Goal: Transaction & Acquisition: Purchase product/service

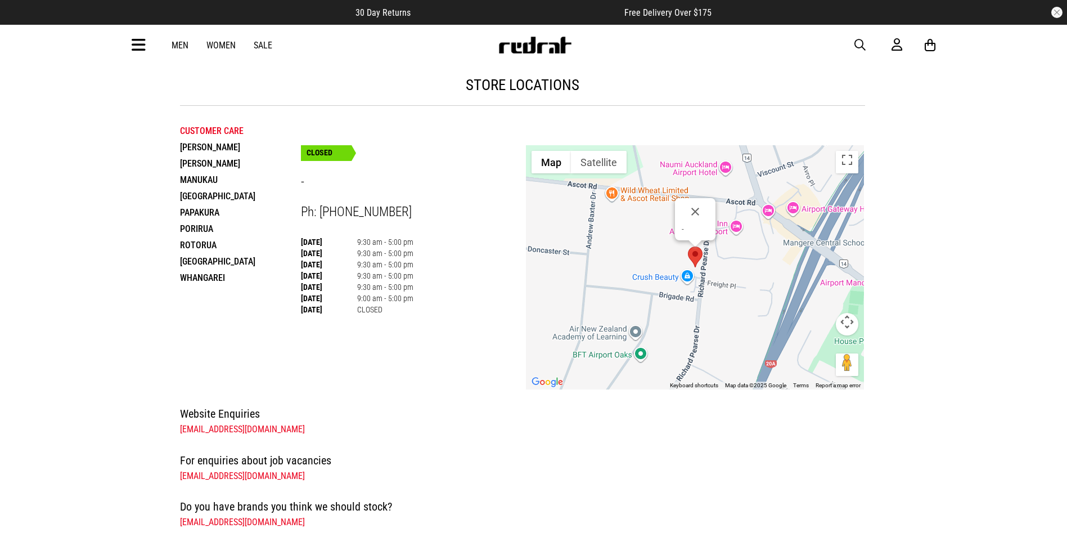
click at [864, 48] on span "button" at bounding box center [859, 44] width 11 height 13
click at [132, 47] on icon at bounding box center [139, 45] width 14 height 19
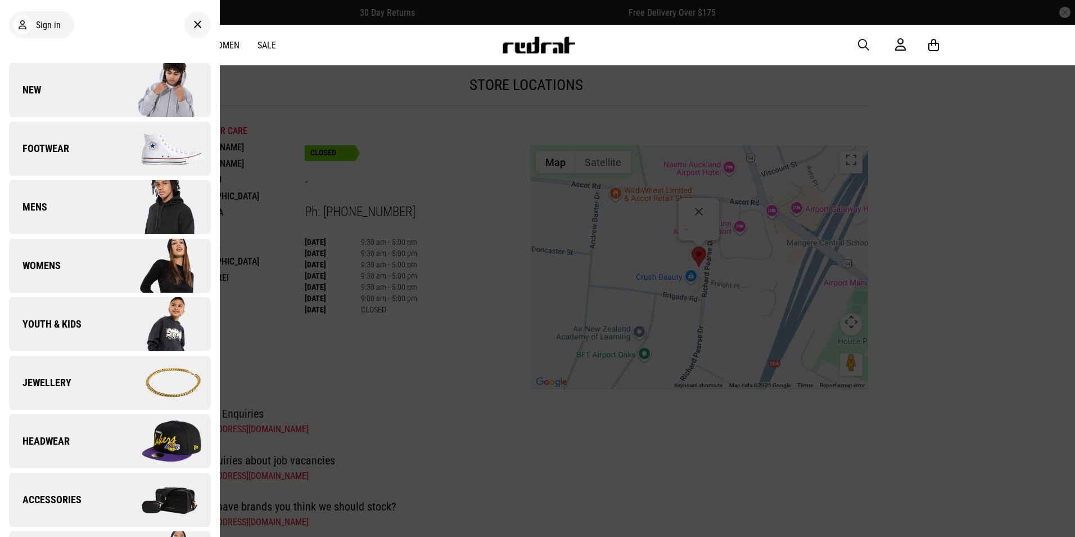
click at [162, 100] on img at bounding box center [160, 90] width 101 height 56
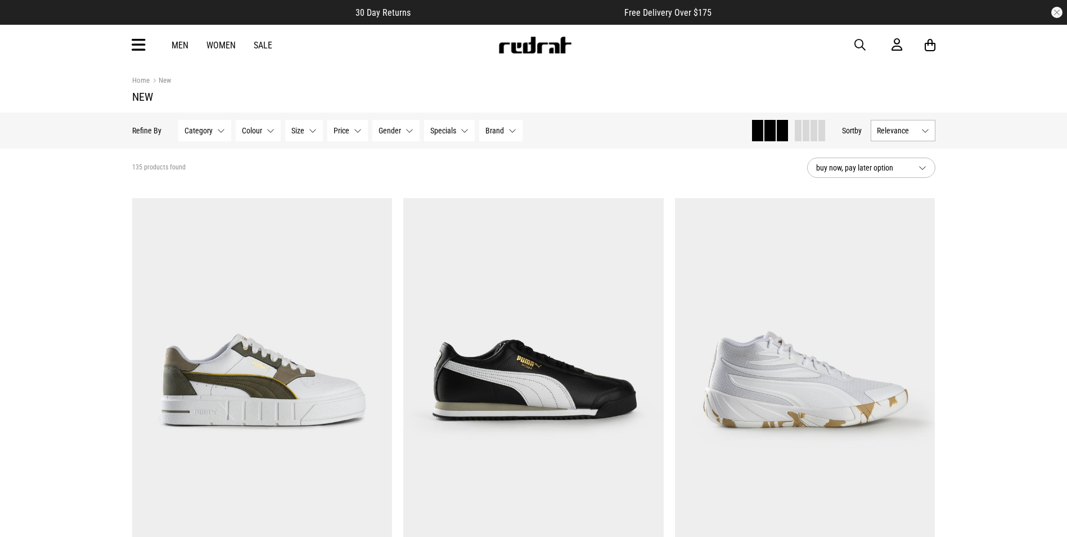
click at [853, 43] on div "Men Women Sale Sign in New Back Footwear Back Mens Back Womens Back Youth & Kid…" at bounding box center [533, 45] width 821 height 40
click at [857, 43] on span "button" at bounding box center [859, 44] width 11 height 13
click at [579, 50] on input "search" at bounding box center [505, 45] width 338 height 22
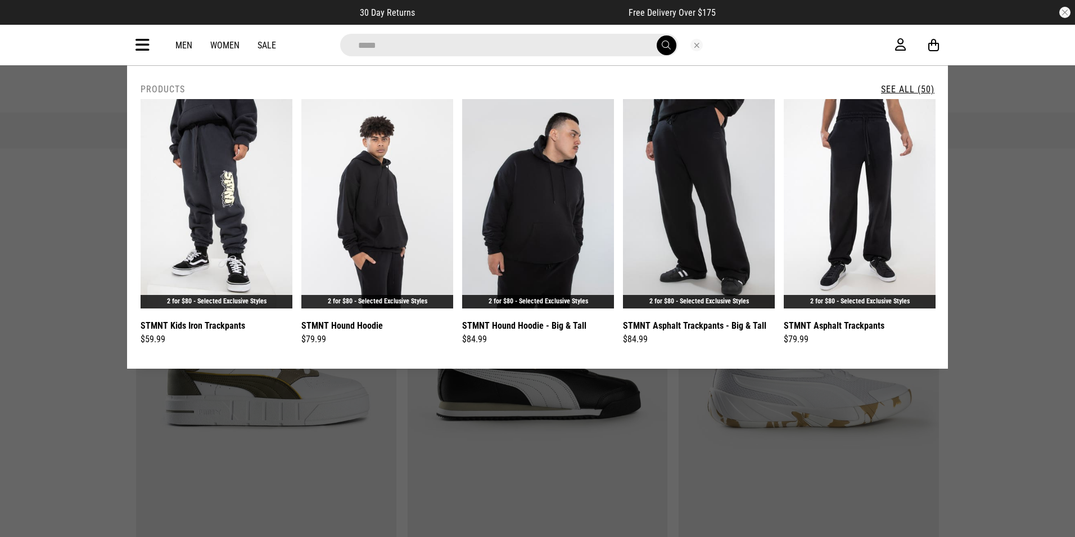
type input "*****"
click at [657, 35] on button "submit" at bounding box center [667, 45] width 20 height 20
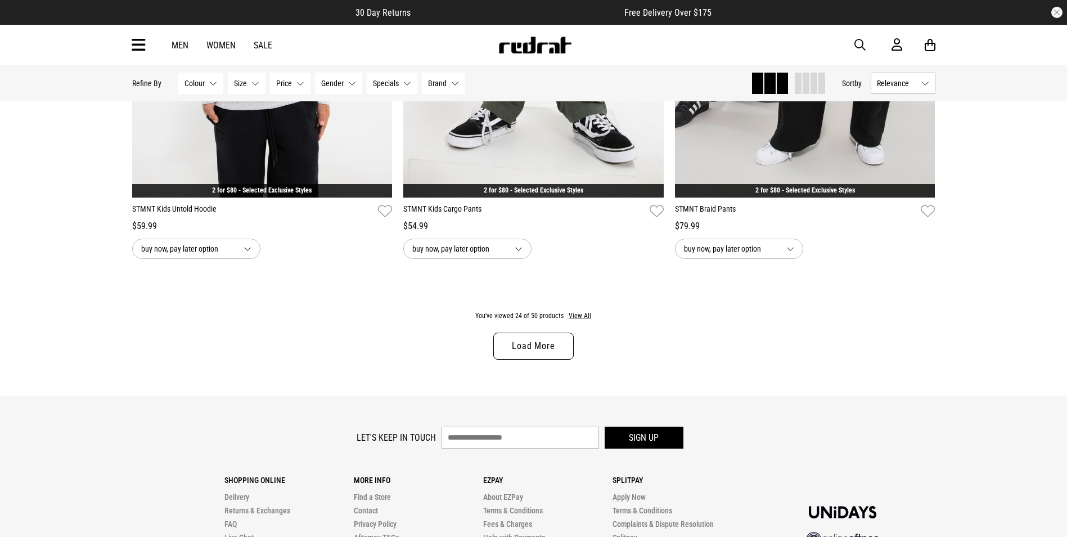
scroll to position [3487, 0]
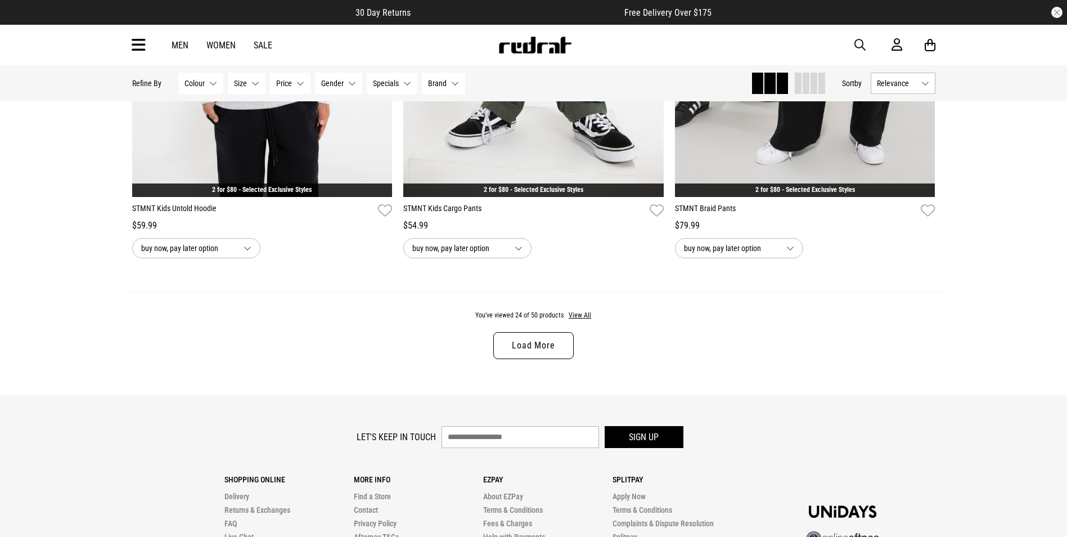
click at [548, 358] on link "Load More" at bounding box center [533, 345] width 80 height 27
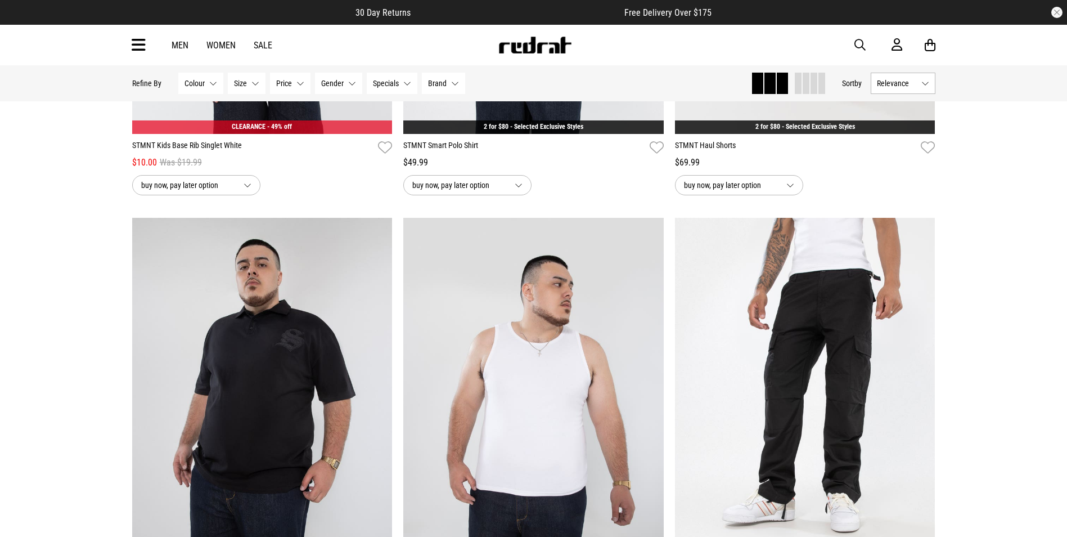
scroll to position [5751, 0]
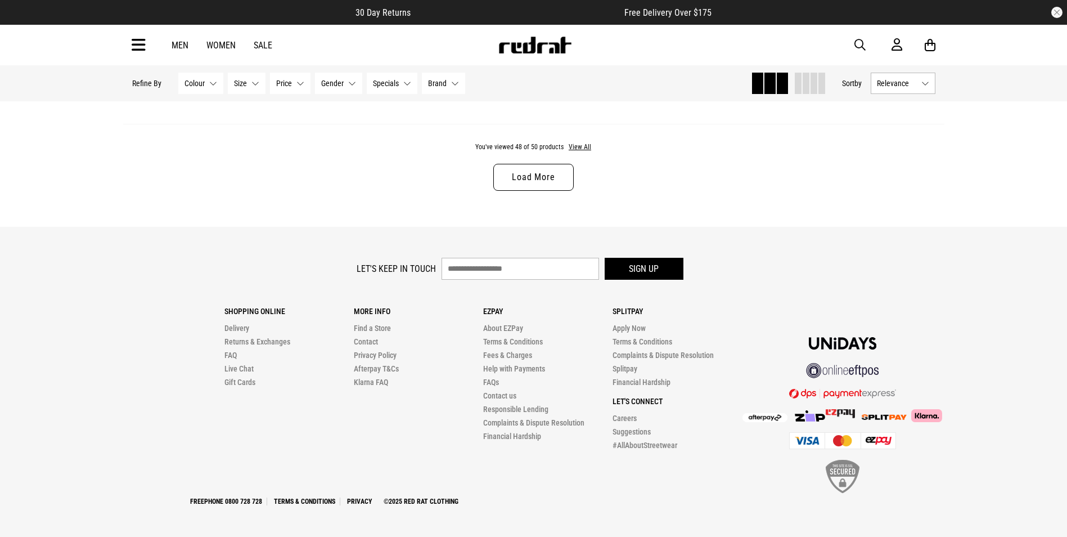
click at [542, 178] on link "Load More" at bounding box center [533, 177] width 80 height 27
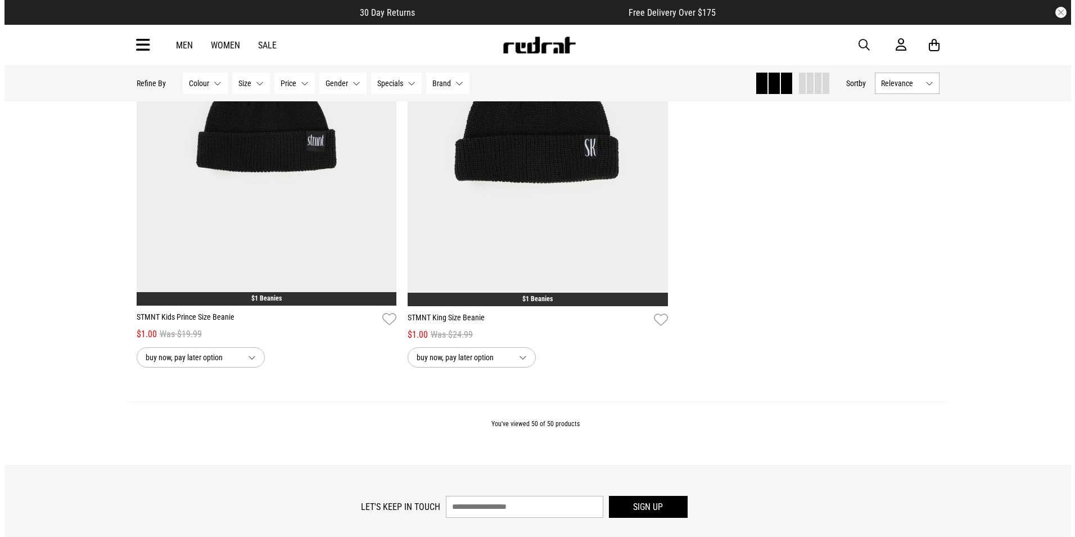
scroll to position [7434, 0]
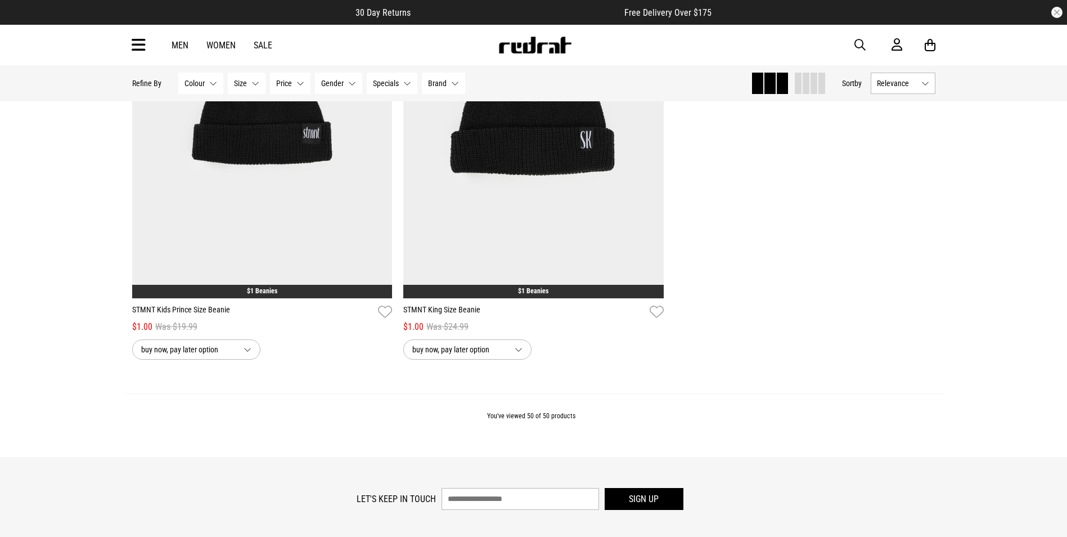
click at [122, 52] on div "Men Women Sale Sign in New Back Footwear Back Mens Back Womens Back Youth & Kid…" at bounding box center [533, 45] width 1067 height 40
click at [145, 52] on icon at bounding box center [139, 45] width 14 height 19
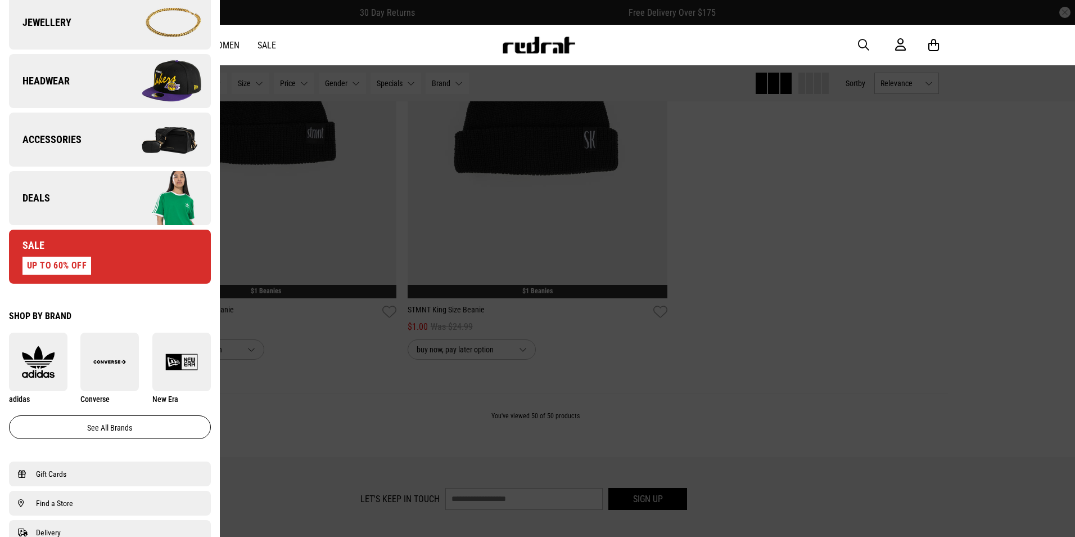
scroll to position [394, 0]
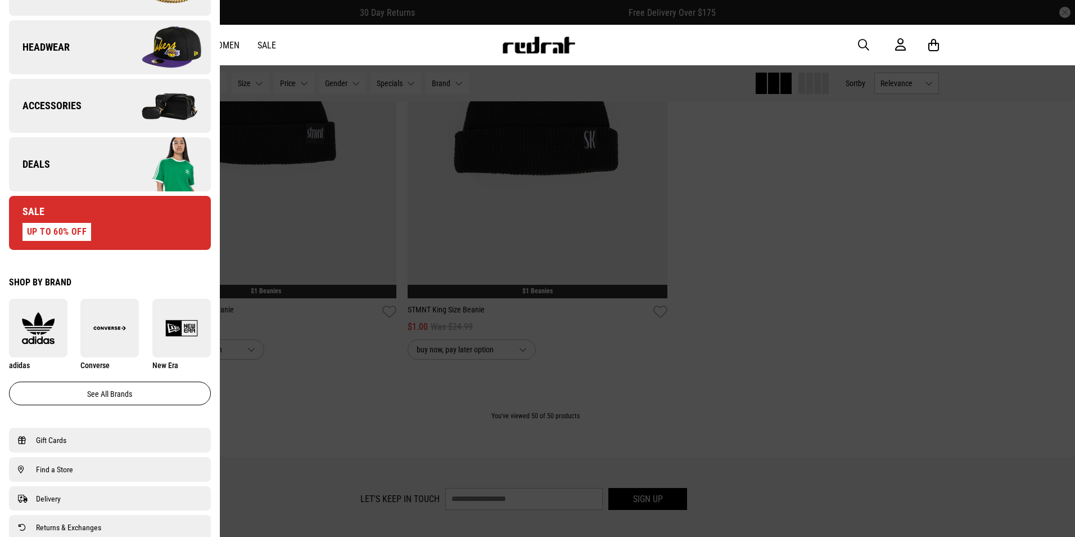
click at [121, 148] on img at bounding box center [160, 164] width 101 height 56
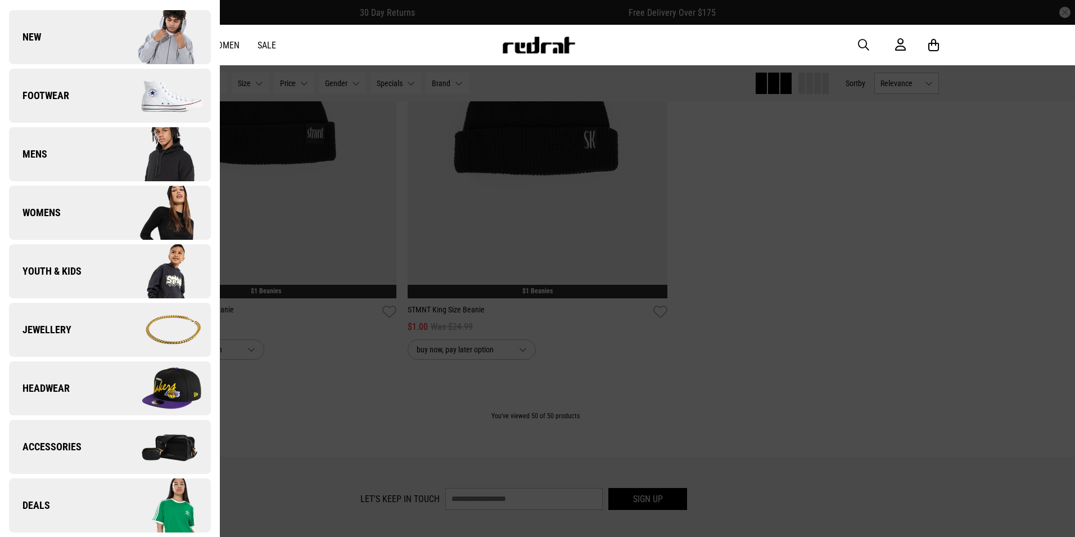
scroll to position [0, 0]
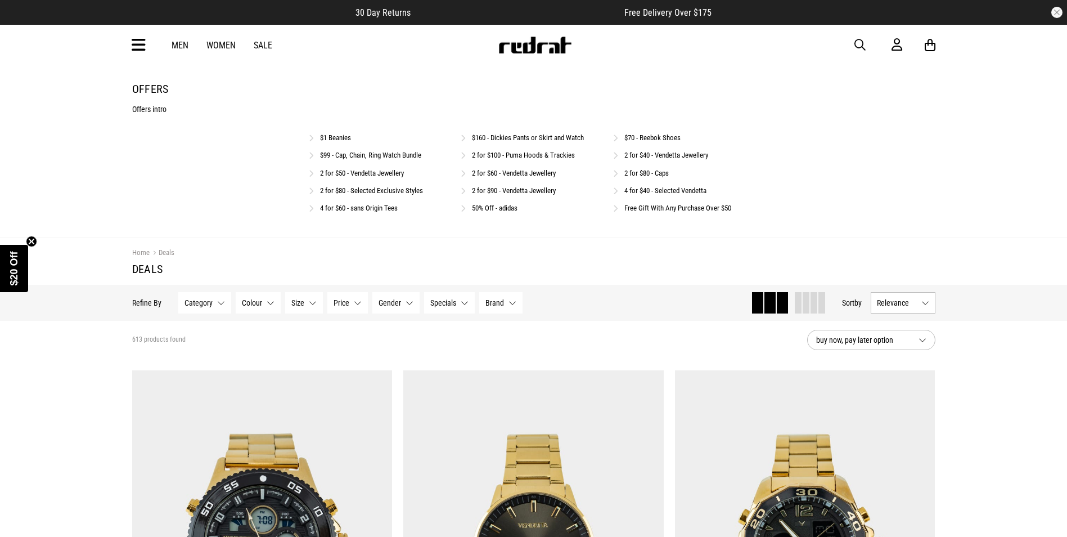
click at [655, 209] on link "Free Gift With Any Purchase Over $50" at bounding box center [677, 208] width 107 height 8
click at [676, 155] on link "2 for $40 - Vendetta Jewellery" at bounding box center [666, 155] width 84 height 8
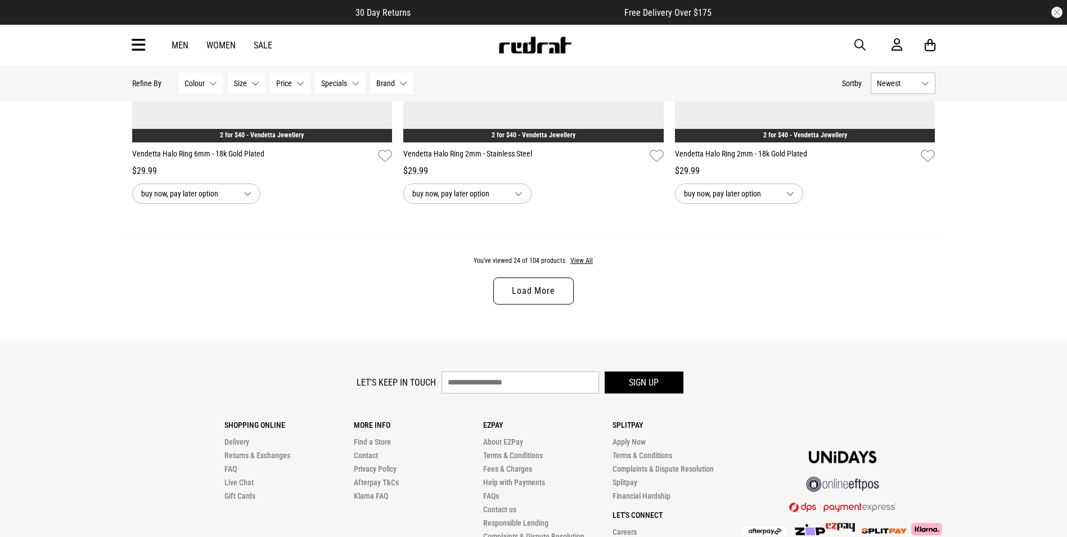
scroll to position [3544, 0]
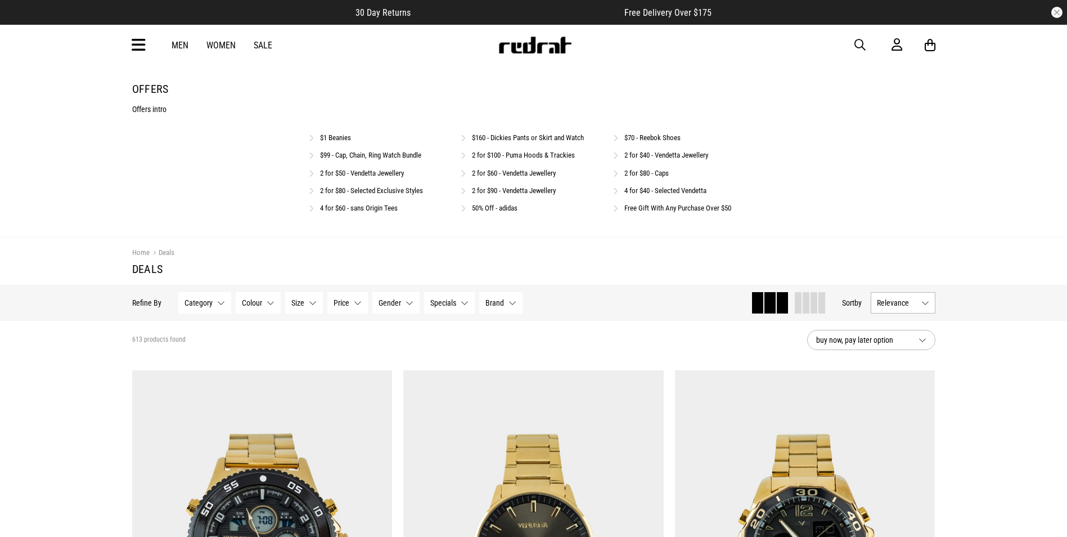
click at [384, 154] on link "$99 - Cap, Chain, Ring Watch Bundle" at bounding box center [370, 155] width 101 height 8
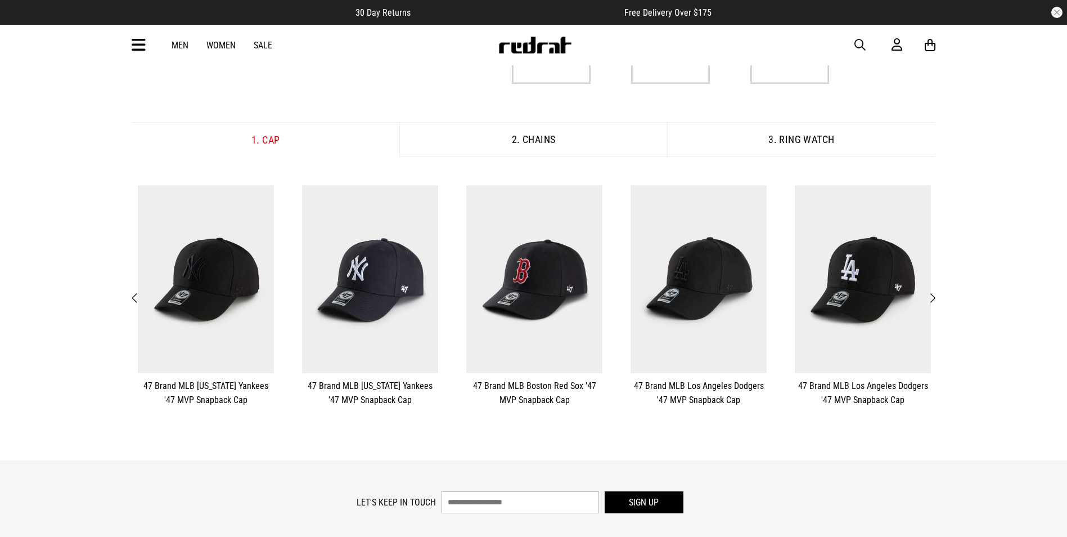
scroll to position [169, 0]
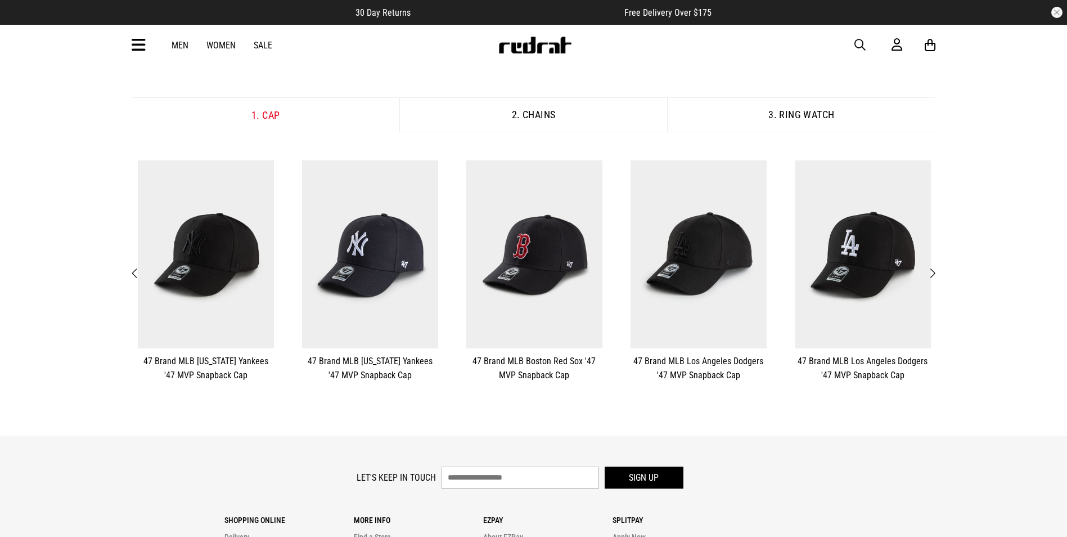
click at [939, 274] on button "Next" at bounding box center [932, 273] width 14 height 15
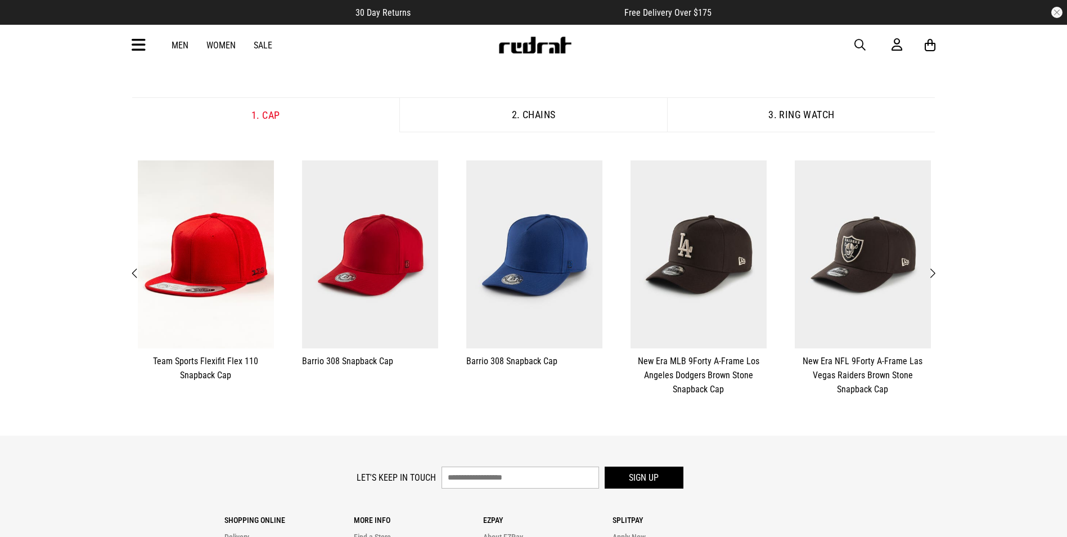
click at [939, 274] on button "Next" at bounding box center [932, 273] width 14 height 15
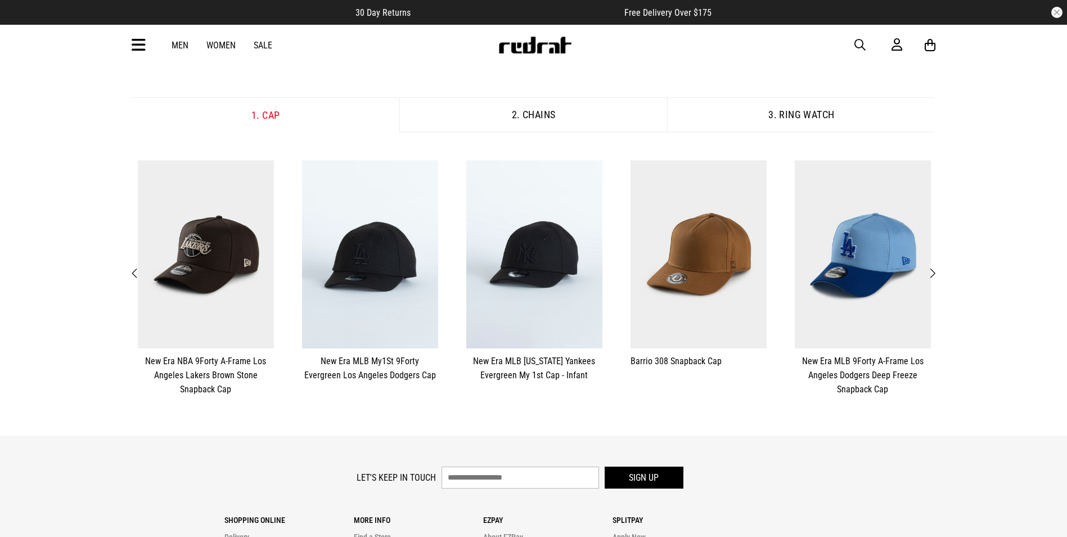
click at [939, 274] on button "Next" at bounding box center [932, 273] width 14 height 15
